Goal: Check status: Check status

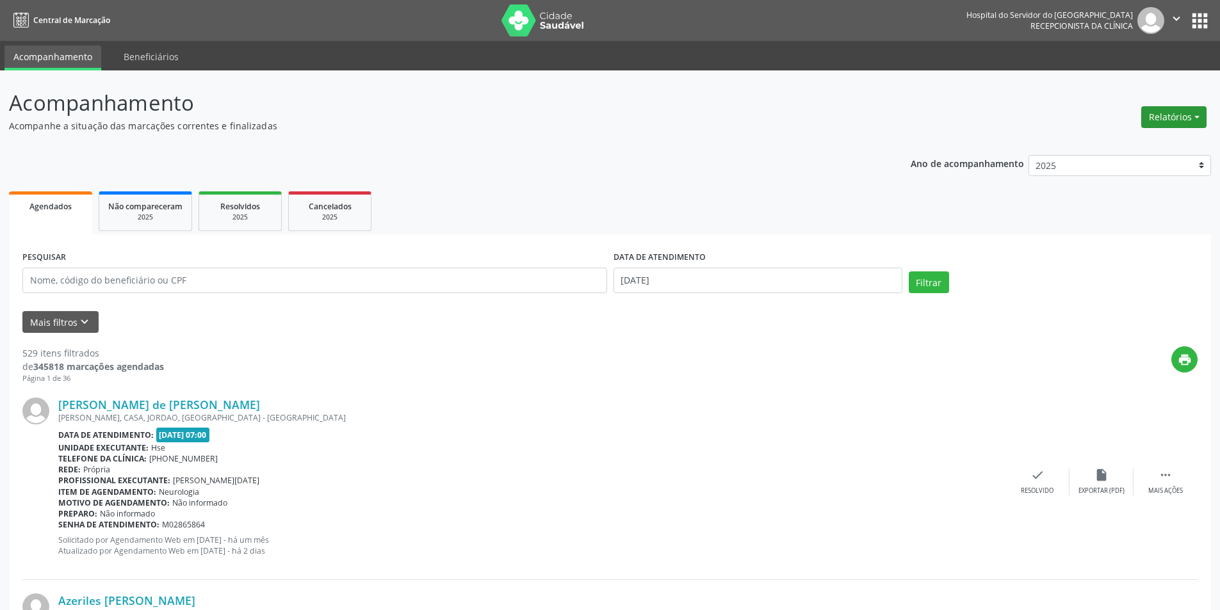
click at [1170, 117] on button "Relatórios" at bounding box center [1173, 117] width 65 height 22
click at [1113, 147] on link "Agendamentos" at bounding box center [1138, 145] width 138 height 18
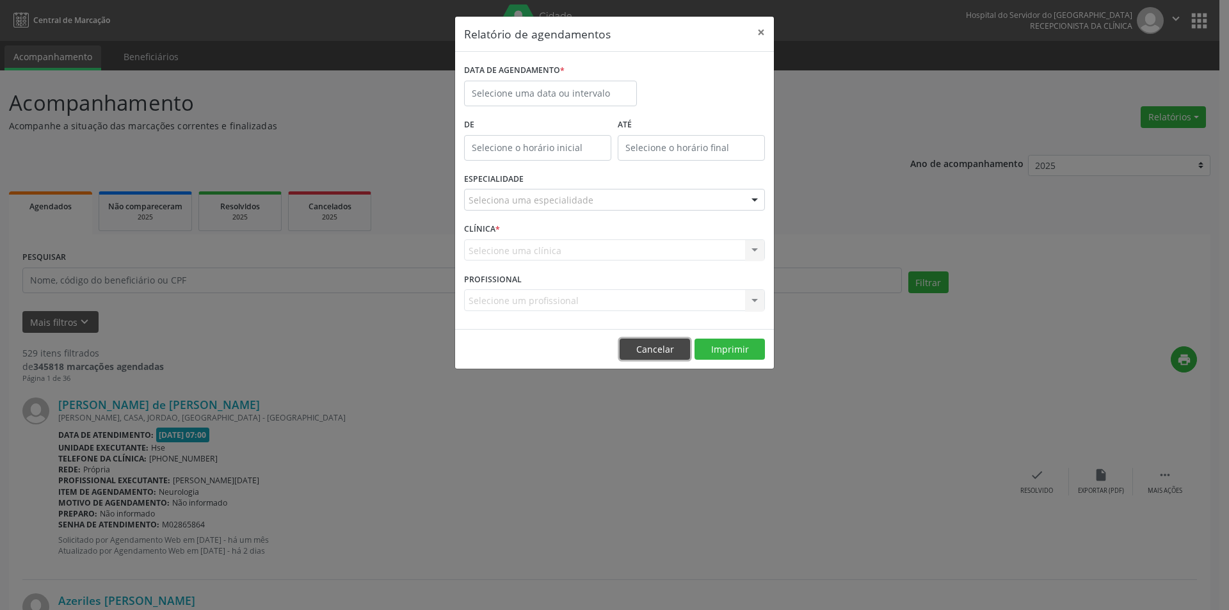
click at [671, 354] on button "Cancelar" at bounding box center [655, 350] width 70 height 22
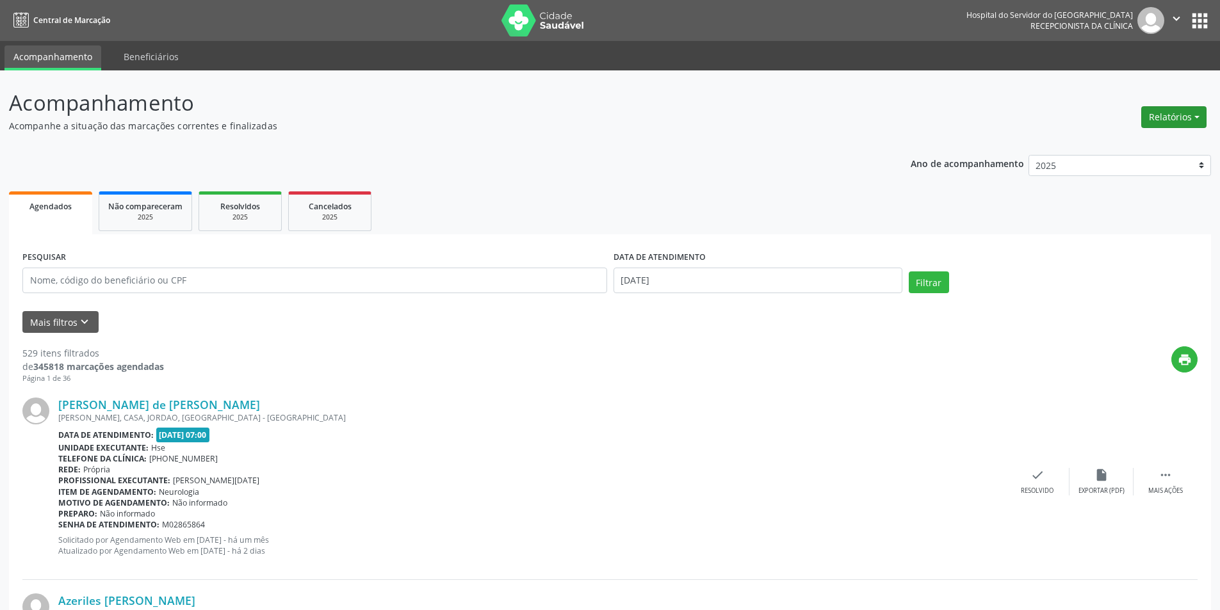
click at [1182, 118] on button "Relatórios" at bounding box center [1173, 117] width 65 height 22
click at [1112, 149] on link "Agendamentos" at bounding box center [1138, 145] width 138 height 18
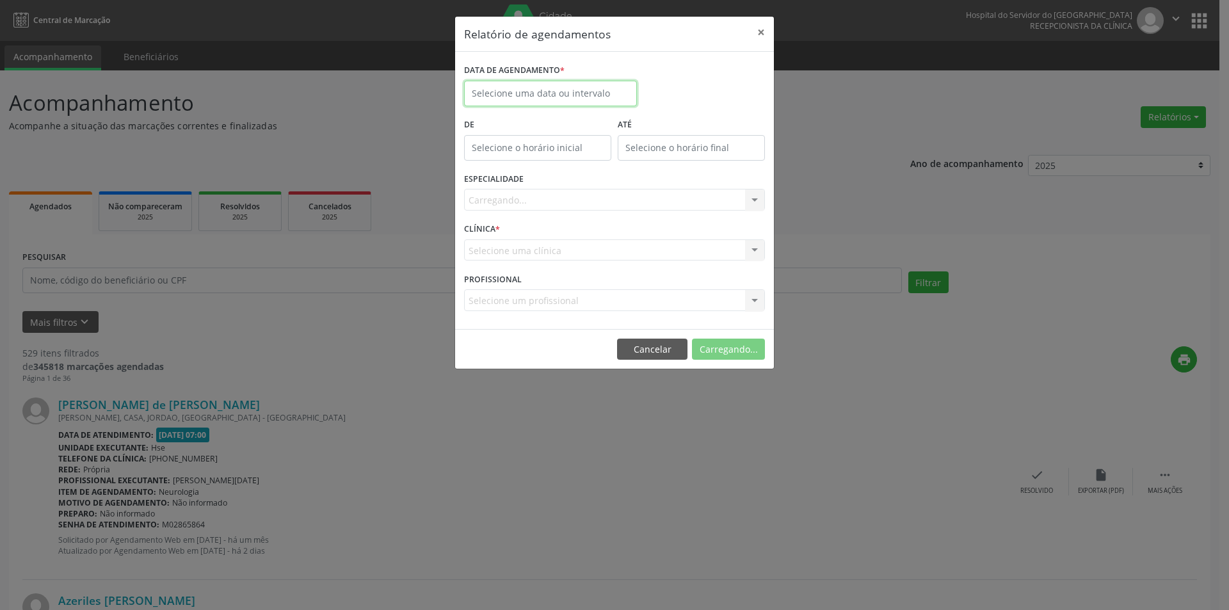
click at [499, 97] on input "text" at bounding box center [550, 94] width 173 height 26
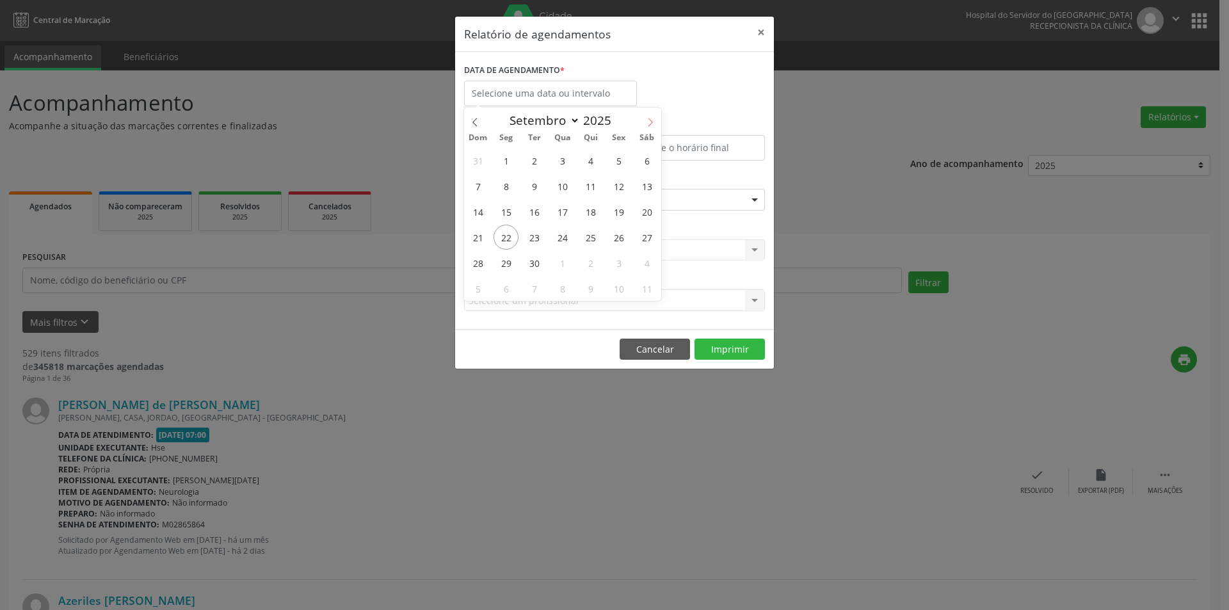
drag, startPoint x: 649, startPoint y: 127, endPoint x: 651, endPoint y: 145, distance: 18.0
click at [649, 127] on span at bounding box center [651, 119] width 22 height 22
click at [659, 126] on span at bounding box center [651, 119] width 22 height 22
click at [652, 117] on span at bounding box center [651, 119] width 22 height 22
select select "11"
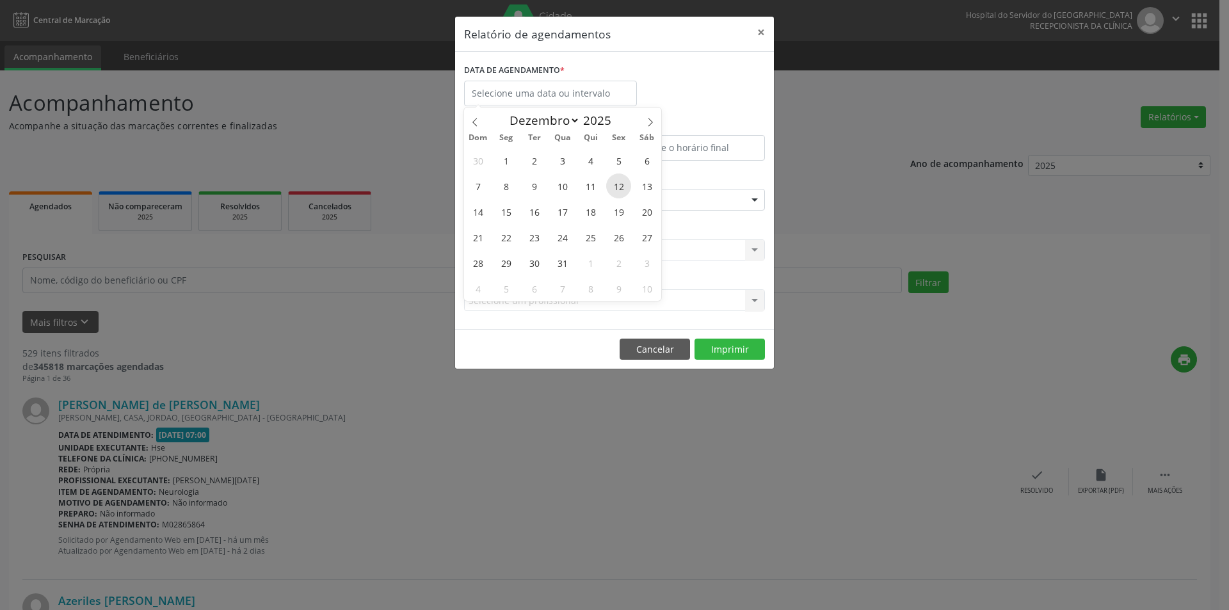
click at [620, 183] on span "12" at bounding box center [618, 186] width 25 height 25
type input "[DATE]"
click at [620, 183] on span "12" at bounding box center [618, 186] width 25 height 25
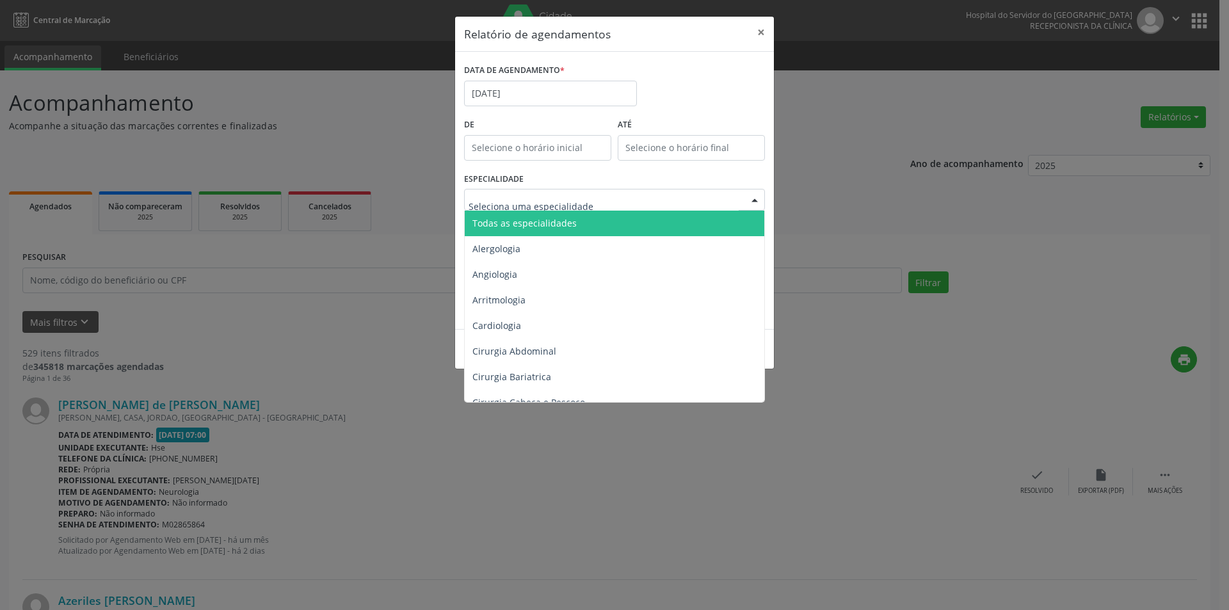
click at [548, 228] on span "Todas as especialidades" at bounding box center [525, 223] width 104 height 12
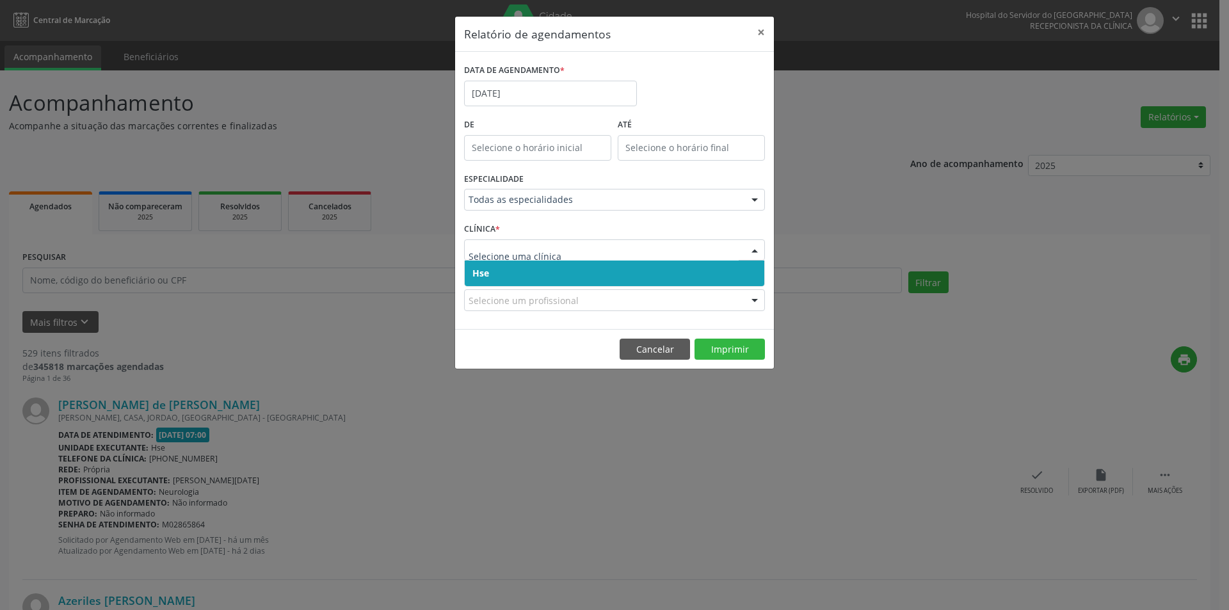
click at [524, 271] on span "Hse" at bounding box center [615, 274] width 300 height 26
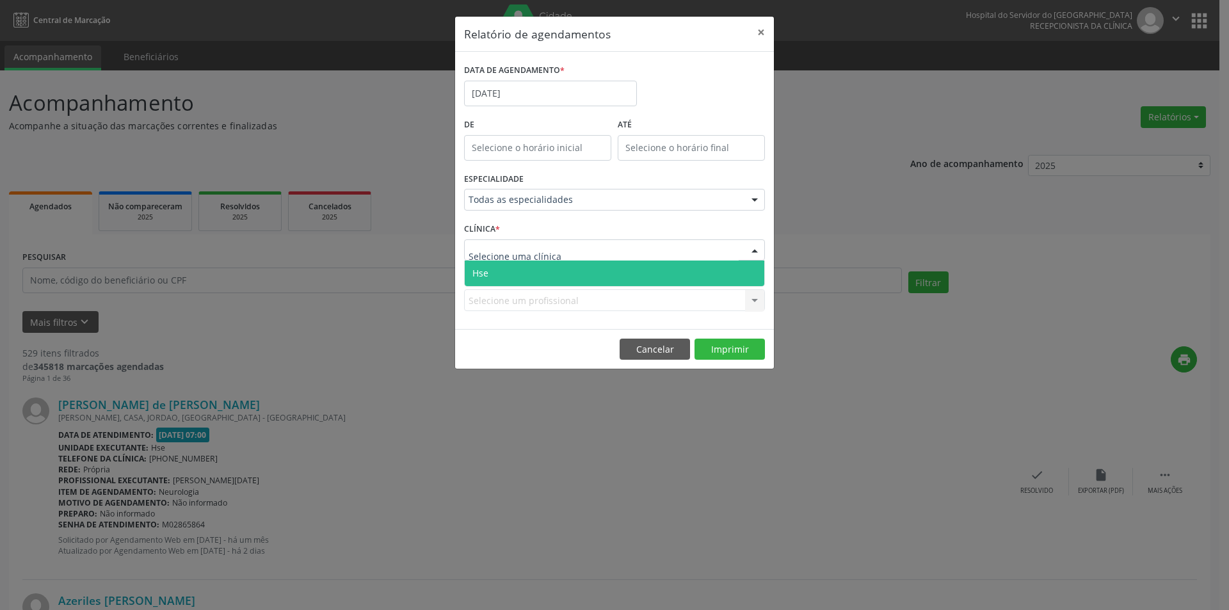
click at [551, 272] on span "Hse" at bounding box center [615, 274] width 300 height 26
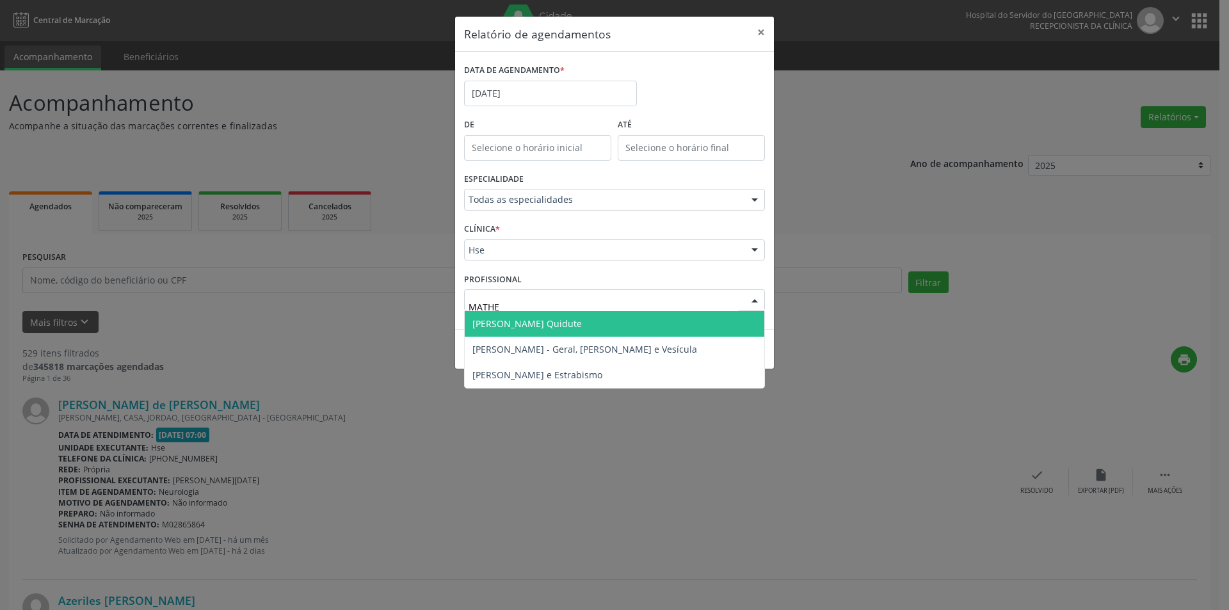
type input "MATHEU"
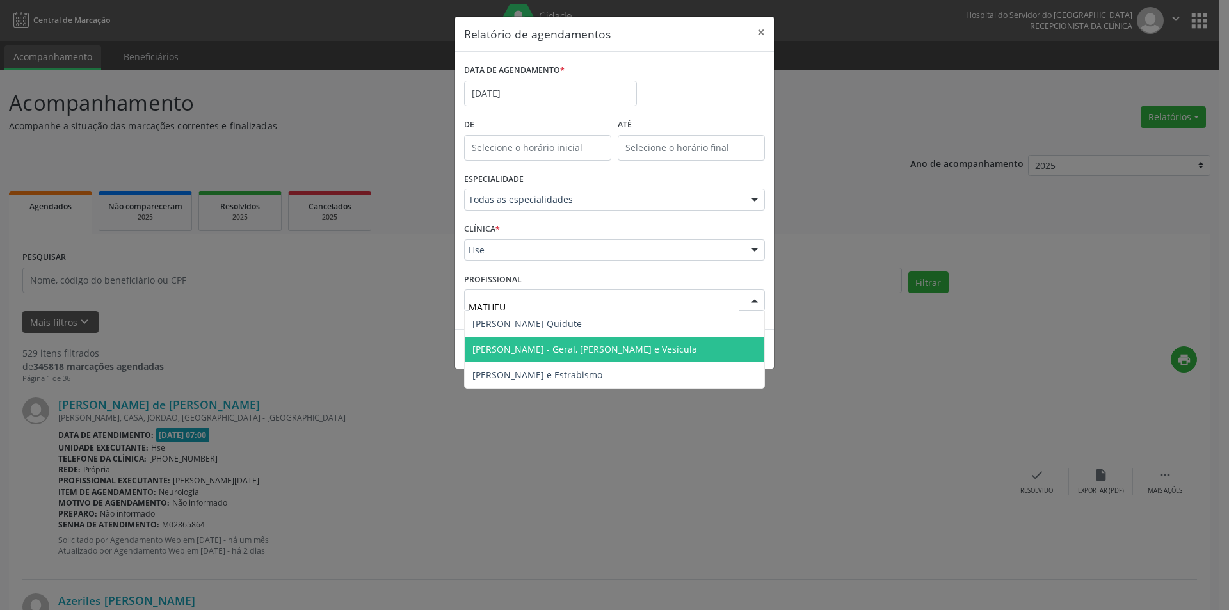
click at [552, 352] on span "[PERSON_NAME] - Geral, [PERSON_NAME] e Vesícula" at bounding box center [585, 349] width 225 height 12
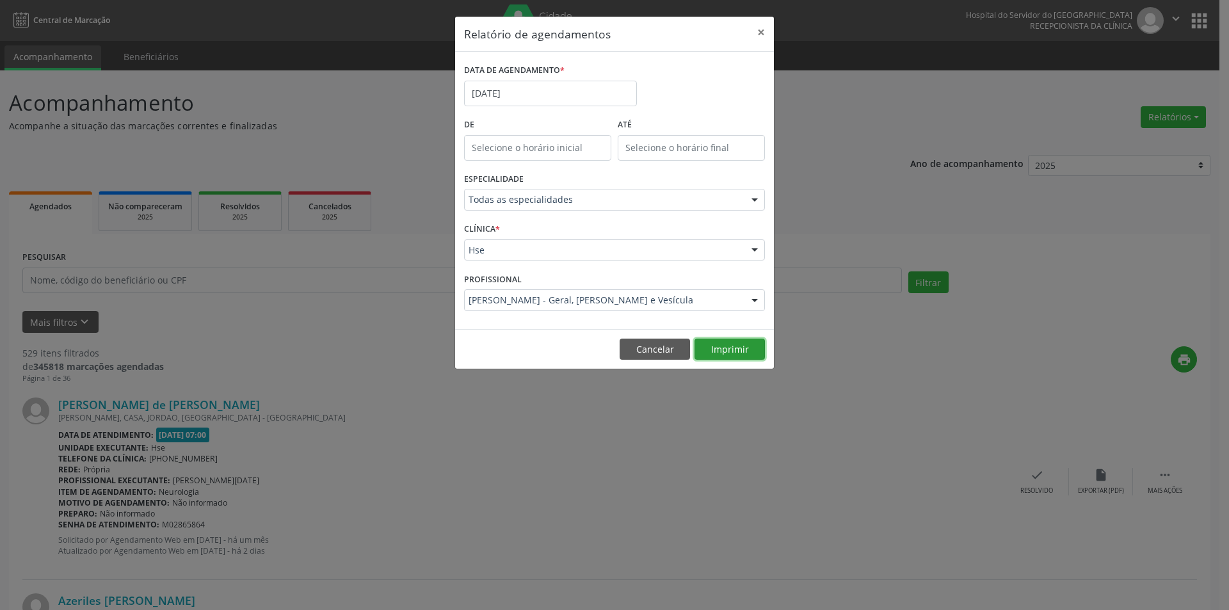
click at [731, 351] on button "Imprimir" at bounding box center [730, 350] width 70 height 22
